Goal: Navigation & Orientation: Find specific page/section

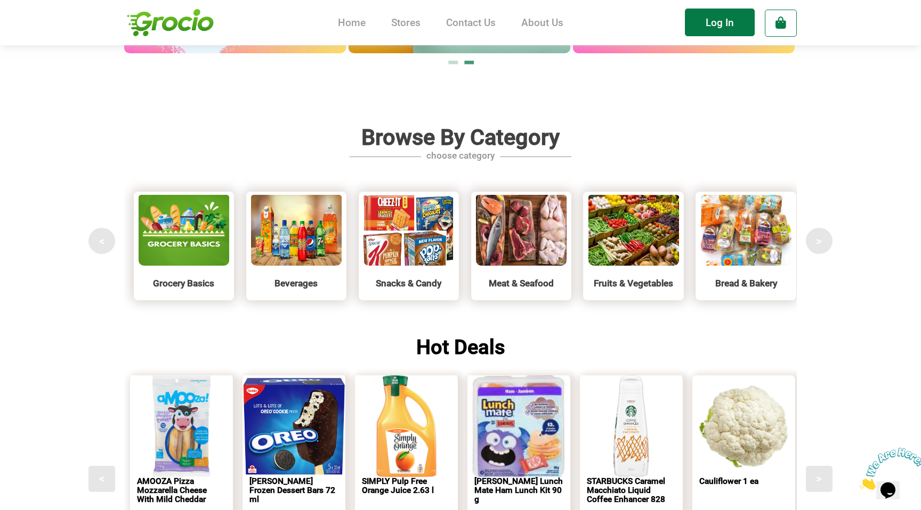
scroll to position [931, 0]
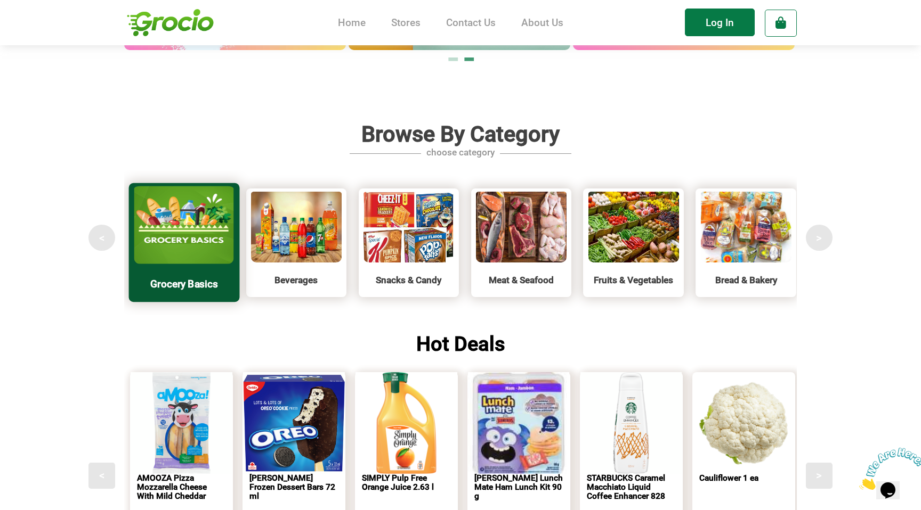
click at [196, 231] on img at bounding box center [184, 223] width 100 height 81
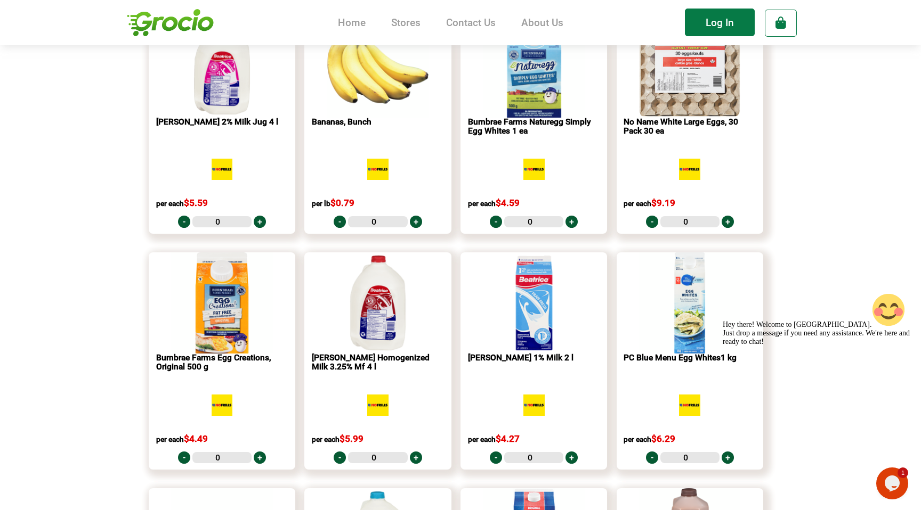
scroll to position [10017, 0]
